Goal: Task Accomplishment & Management: Manage account settings

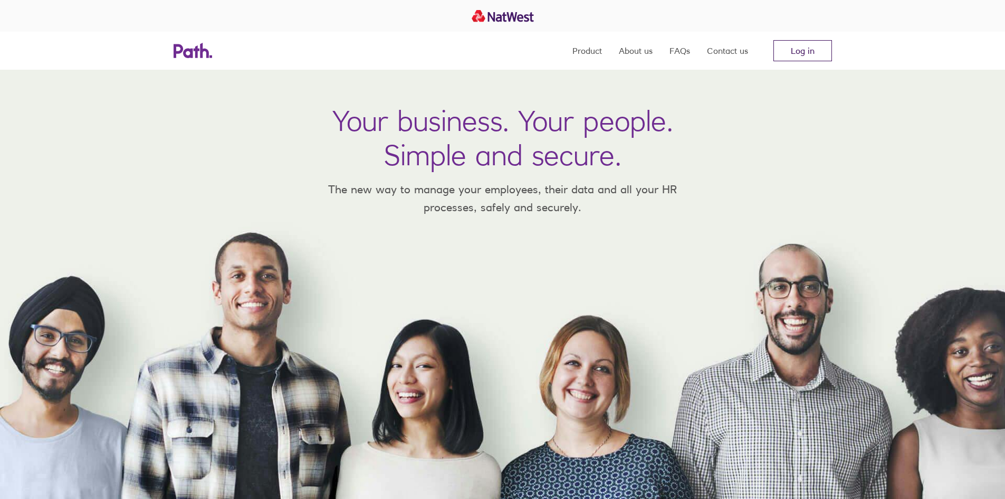
click at [804, 43] on link "Log in" at bounding box center [803, 50] width 59 height 21
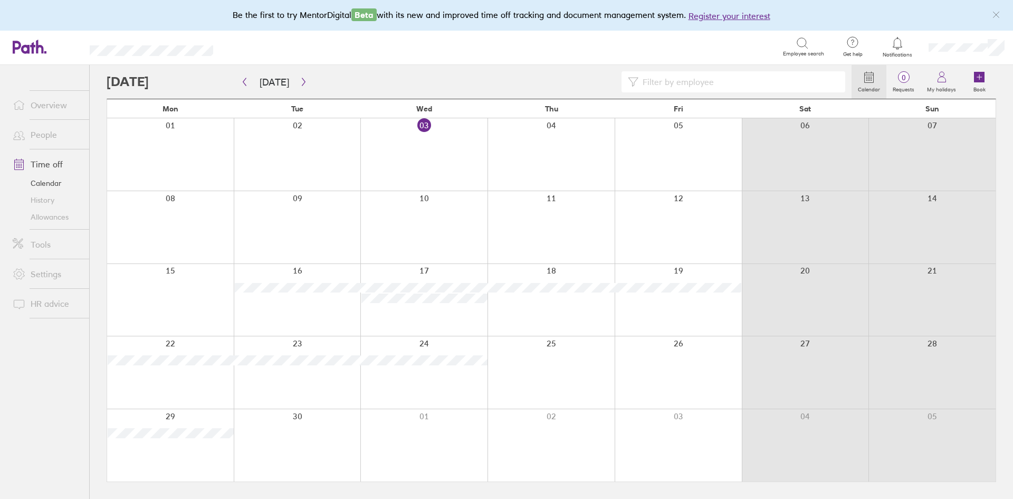
click at [37, 244] on link "Tools" at bounding box center [46, 244] width 85 height 21
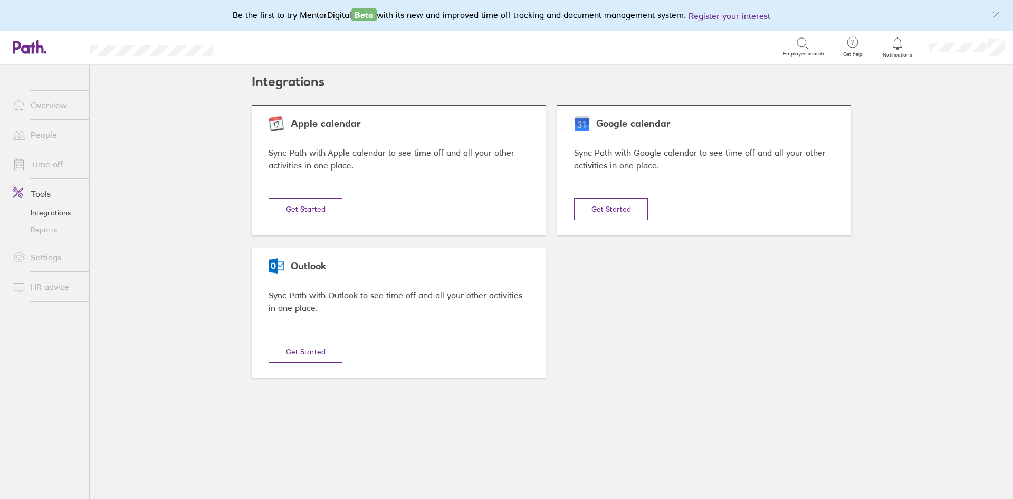
click at [44, 231] on link "Reports" at bounding box center [46, 229] width 85 height 17
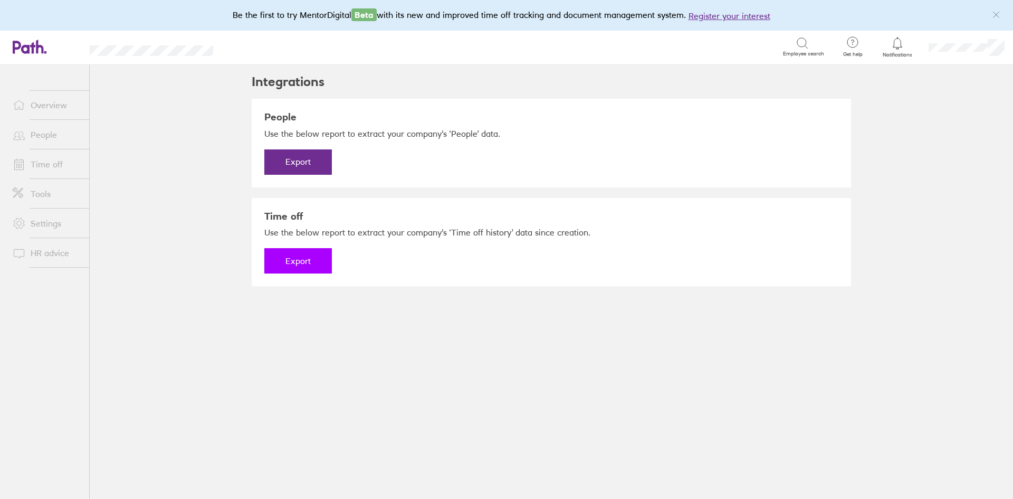
click at [298, 263] on button "Export" at bounding box center [298, 260] width 68 height 25
click at [298, 263] on link "Download" at bounding box center [298, 260] width 68 height 25
click at [56, 107] on link "Overview" at bounding box center [46, 104] width 85 height 21
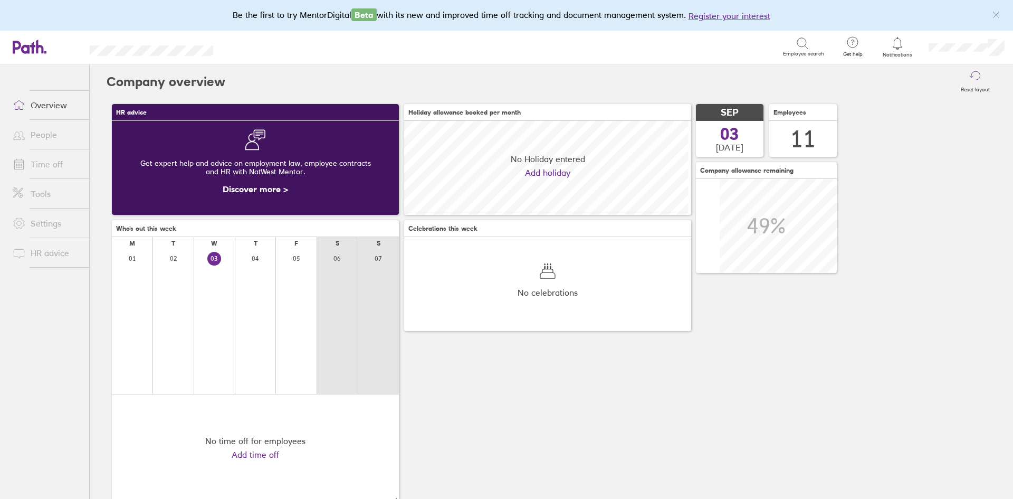
scroll to position [94, 287]
click at [58, 162] on link "Time off" at bounding box center [46, 164] width 85 height 21
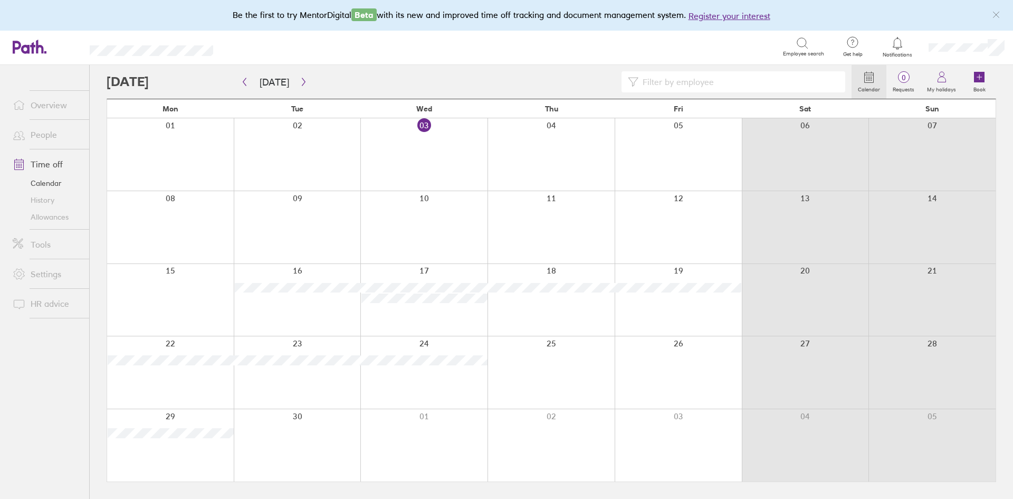
click at [56, 197] on link "History" at bounding box center [46, 200] width 85 height 17
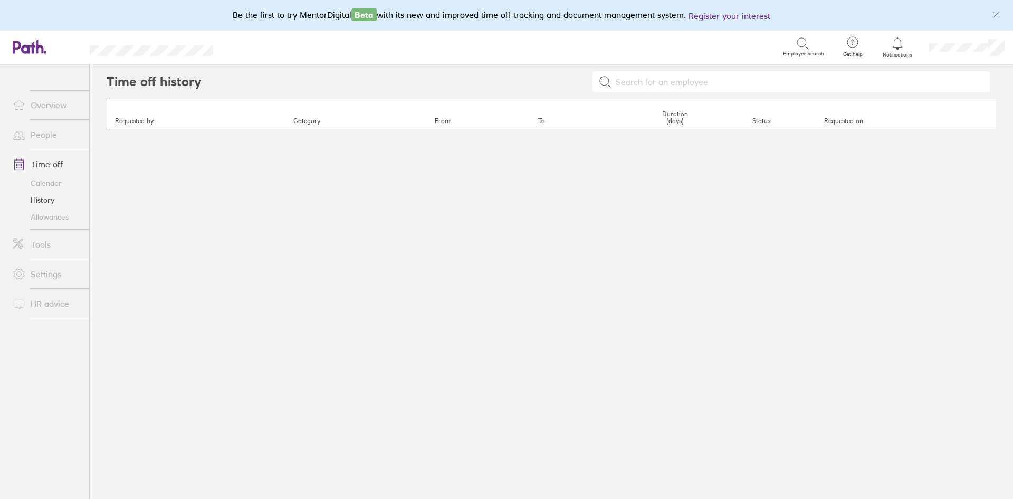
click at [52, 217] on link "Allowances" at bounding box center [46, 216] width 85 height 17
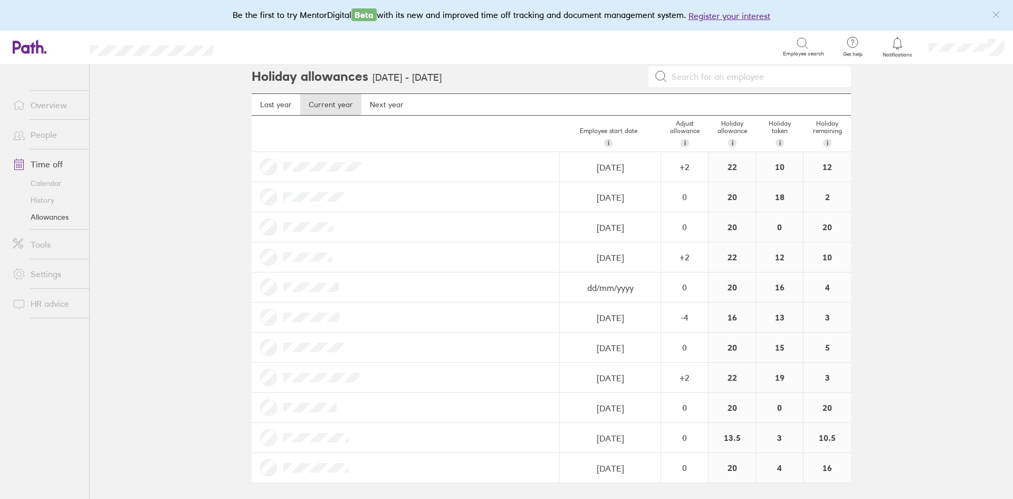
scroll to position [6, 0]
click at [279, 168] on div at bounding box center [406, 166] width 308 height 30
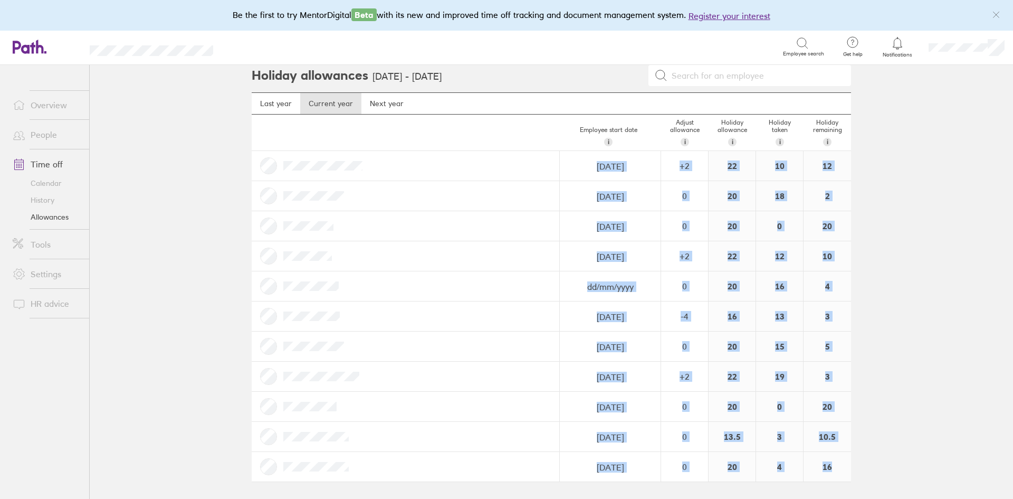
click at [857, 469] on div "Holiday allowances 1 Jan 2025 - 31 Dec 2025 Last year Current year Next year Em…" at bounding box center [551, 276] width 633 height 434
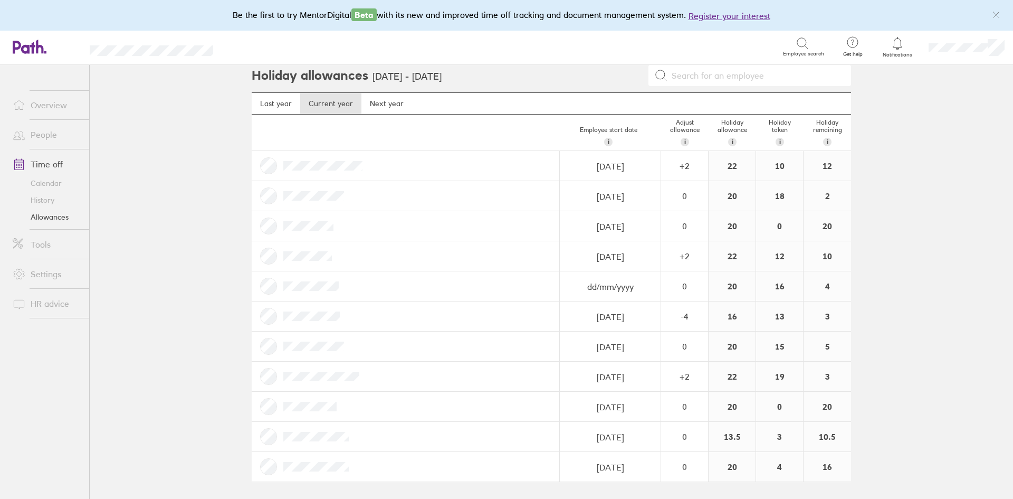
click at [188, 127] on main "Holiday allowances 1 Jan 2025 - 31 Dec 2025 Last year Current year Next year Em…" at bounding box center [552, 282] width 924 height 434
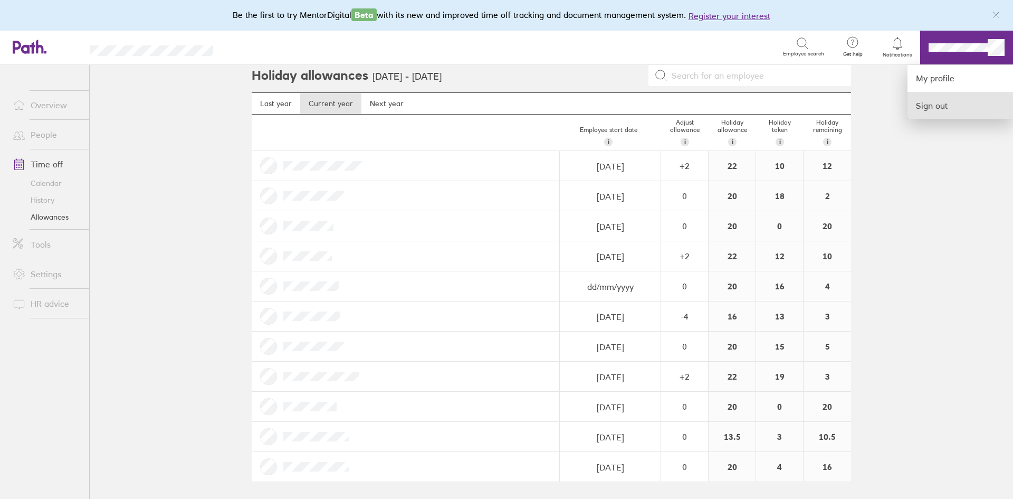
click at [944, 109] on link "Sign out" at bounding box center [961, 105] width 106 height 26
